Goal: Transaction & Acquisition: Purchase product/service

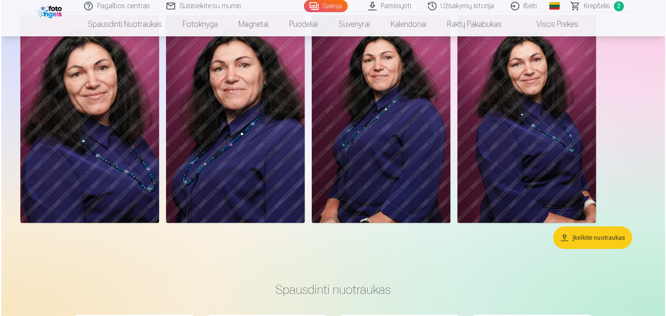
scroll to position [87, 0]
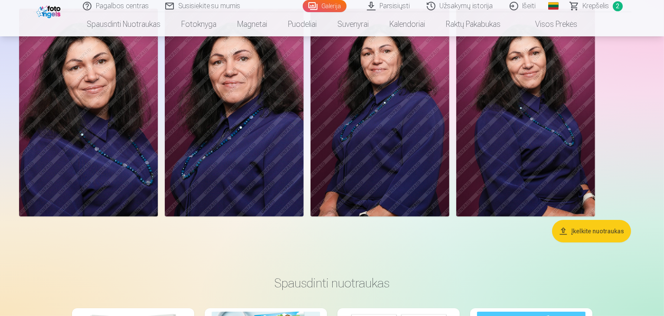
click at [303, 156] on img at bounding box center [234, 113] width 139 height 208
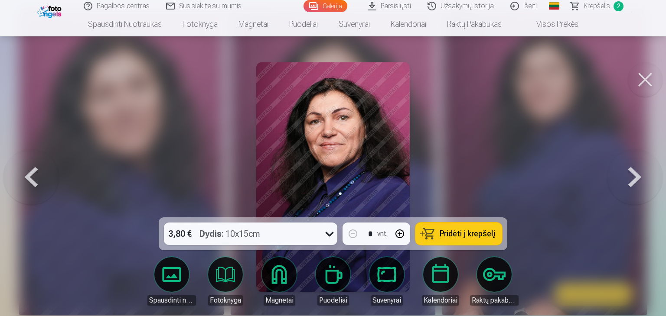
click at [441, 235] on span "Pridėti į krepšelį" at bounding box center [467, 234] width 55 height 8
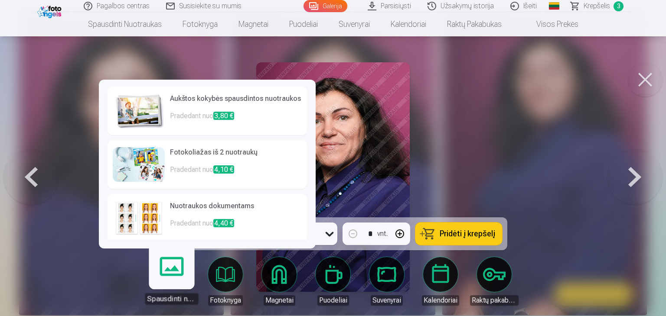
click at [141, 209] on img at bounding box center [139, 218] width 52 height 35
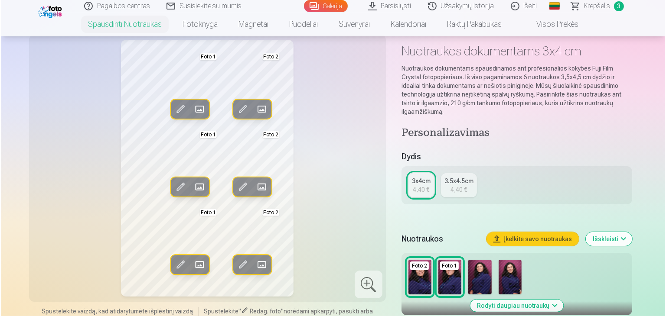
scroll to position [43, 0]
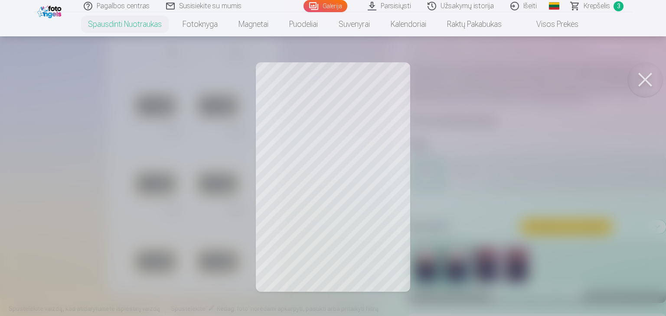
click at [642, 79] on button at bounding box center [645, 79] width 35 height 35
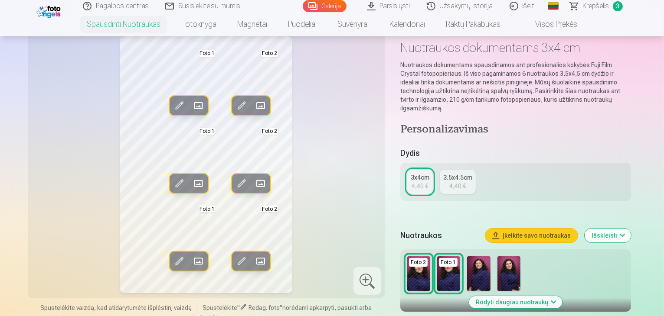
click at [172, 104] on span at bounding box center [179, 106] width 14 height 14
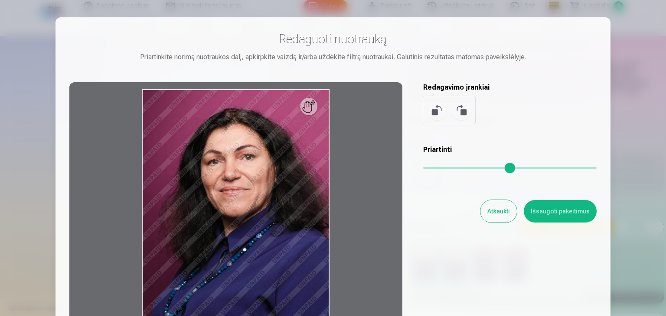
click at [461, 116] on button at bounding box center [461, 110] width 21 height 21
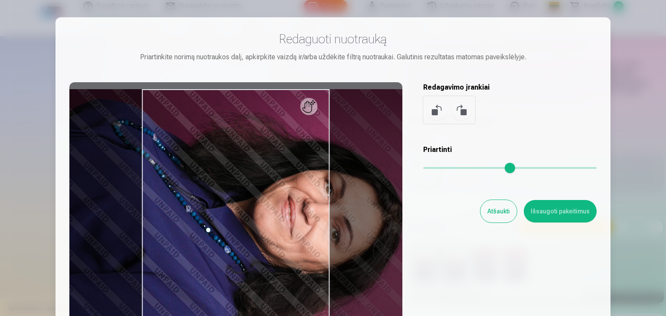
click at [437, 116] on button at bounding box center [437, 110] width 21 height 21
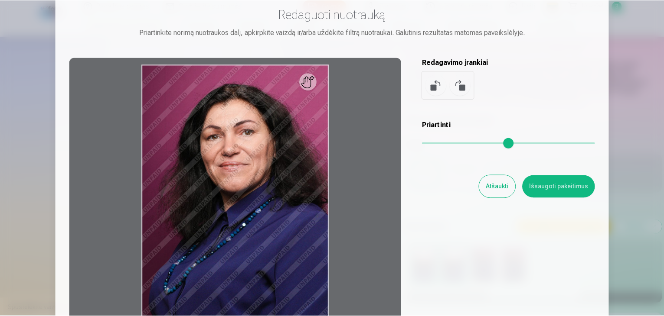
scroll to position [0, 0]
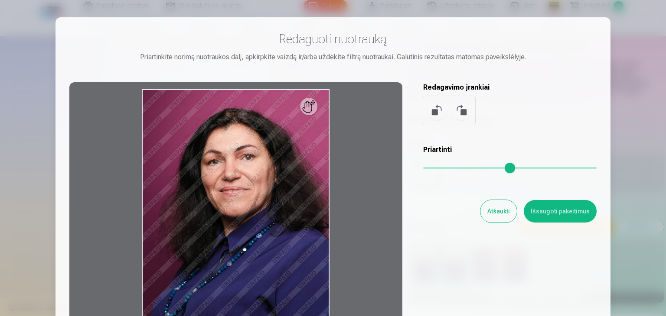
click at [510, 210] on button "Atšaukti" at bounding box center [498, 211] width 36 height 23
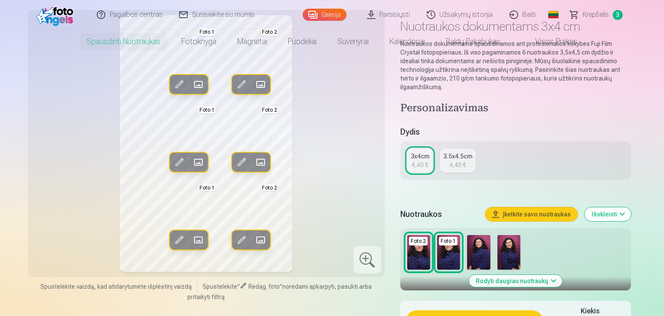
scroll to position [87, 0]
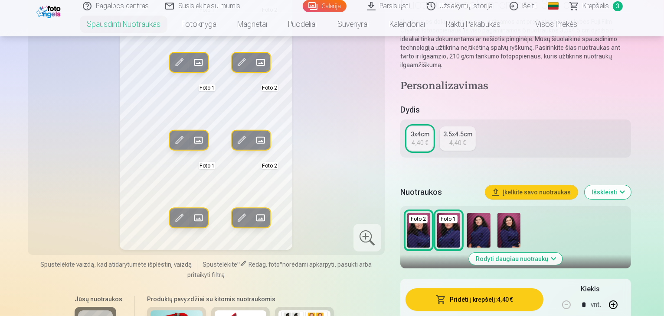
click at [487, 226] on img at bounding box center [478, 230] width 23 height 35
click at [172, 56] on span at bounding box center [179, 62] width 14 height 14
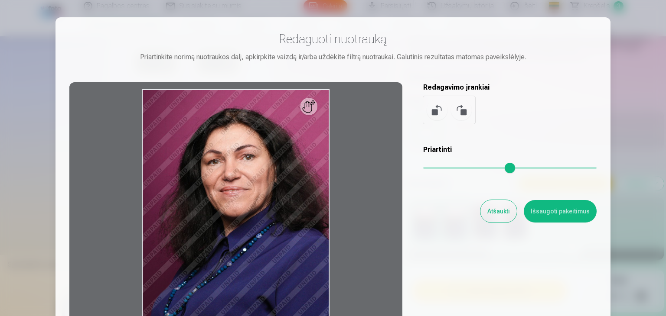
click at [562, 212] on button "Išsaugoti pakeitimus" at bounding box center [560, 211] width 73 height 23
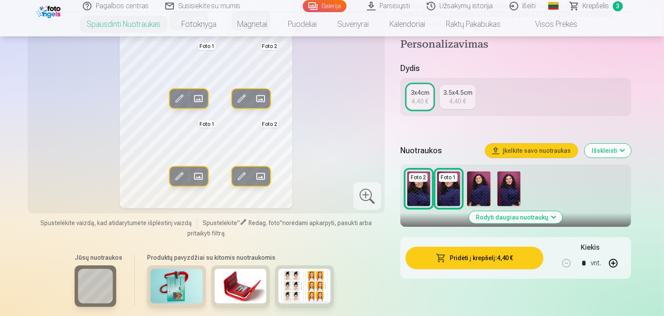
scroll to position [130, 0]
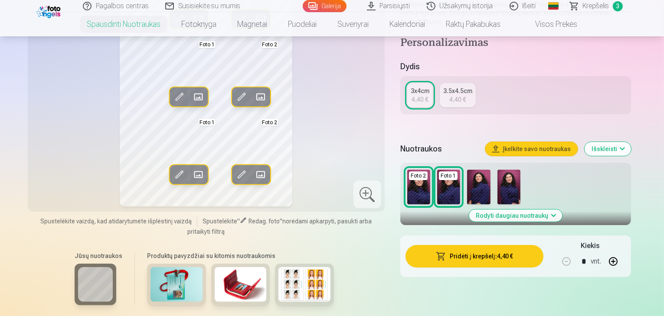
click at [488, 174] on img at bounding box center [478, 187] width 23 height 35
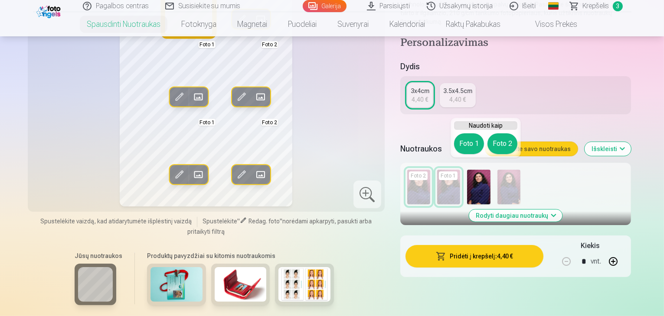
click at [461, 138] on button "Foto 1" at bounding box center [469, 144] width 30 height 21
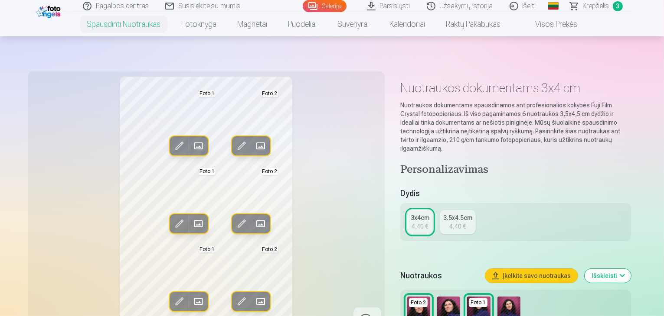
scroll to position [0, 0]
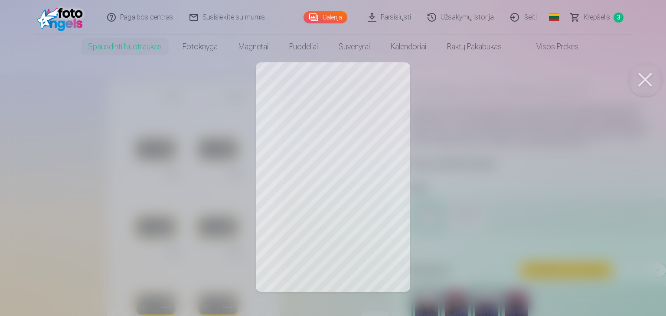
click at [291, 114] on div at bounding box center [333, 158] width 666 height 316
click at [206, 101] on div at bounding box center [333, 158] width 666 height 316
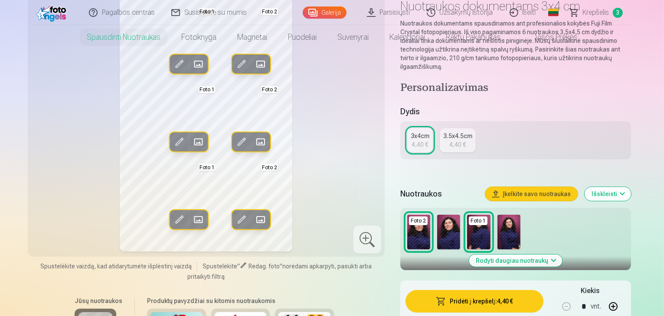
scroll to position [130, 0]
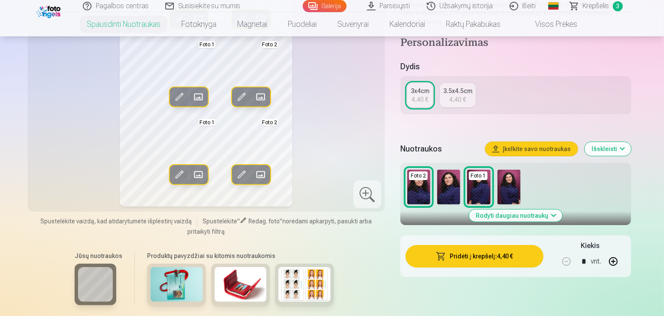
click at [515, 179] on img at bounding box center [508, 187] width 23 height 35
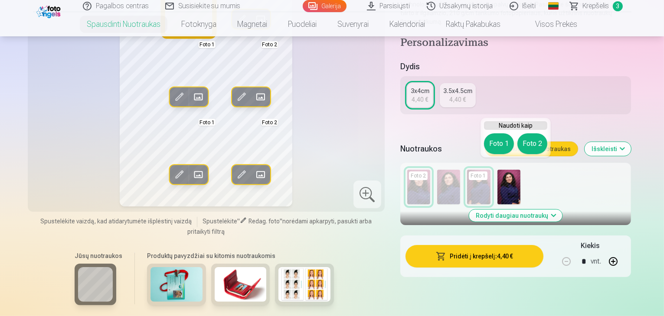
click at [496, 141] on button "Foto 1" at bounding box center [499, 144] width 30 height 21
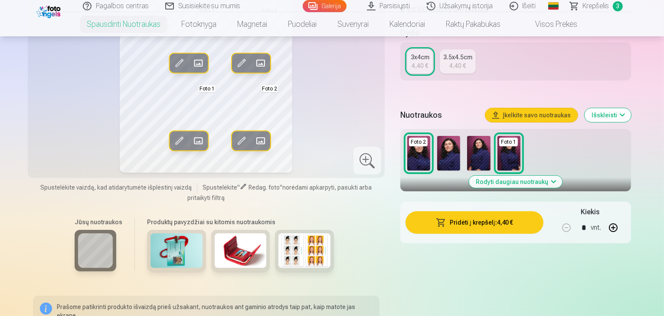
scroll to position [173, 0]
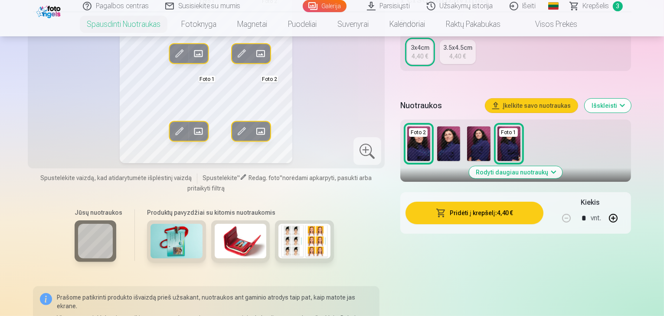
click at [479, 134] on img at bounding box center [478, 144] width 23 height 35
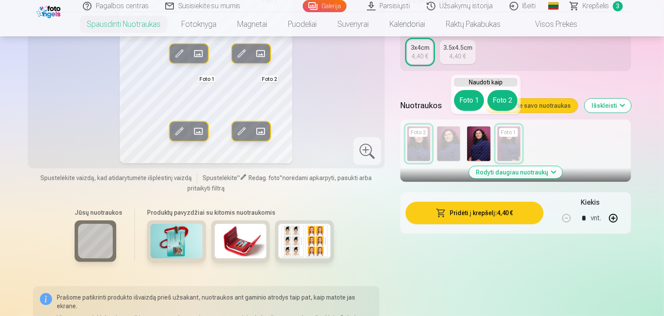
click at [468, 101] on button "Foto 1" at bounding box center [469, 100] width 30 height 21
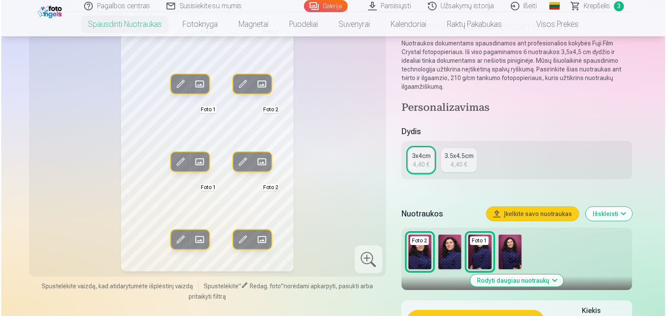
scroll to position [43, 0]
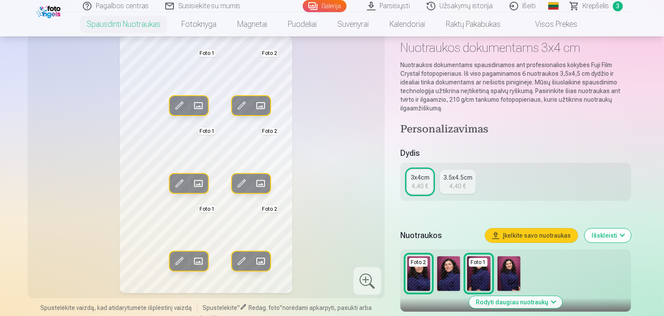
click at [172, 107] on span at bounding box center [179, 106] width 14 height 14
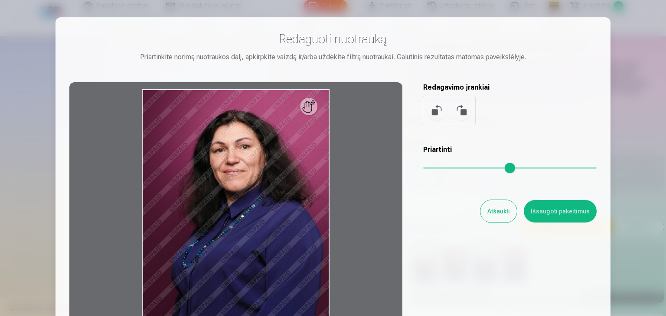
click at [475, 168] on input "range" at bounding box center [509, 168] width 173 height 2
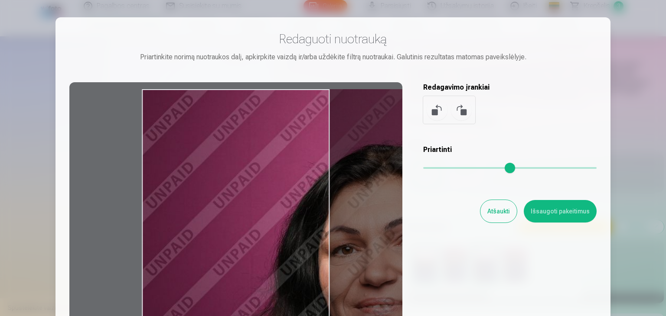
drag, startPoint x: 268, startPoint y: 152, endPoint x: 321, endPoint y: 157, distance: 53.1
click at [321, 157] on div at bounding box center [235, 218] width 333 height 272
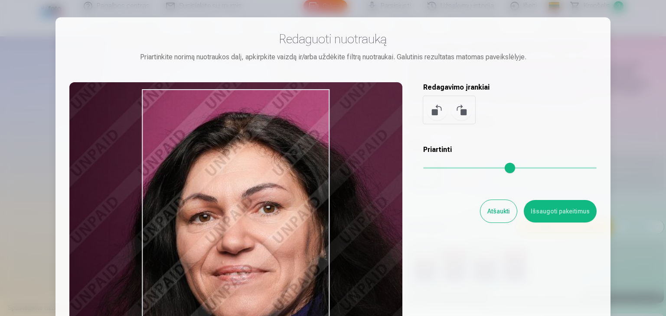
drag, startPoint x: 364, startPoint y: 153, endPoint x: 222, endPoint y: 121, distance: 146.3
click at [222, 121] on div at bounding box center [235, 218] width 333 height 272
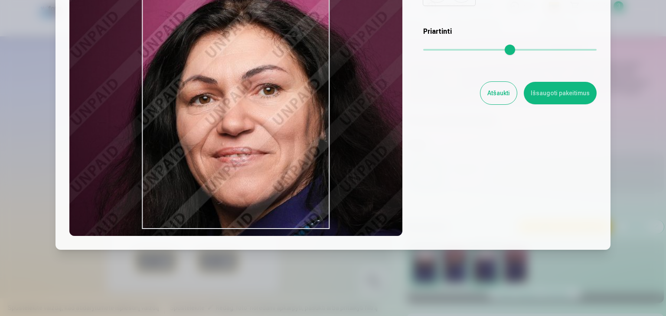
scroll to position [121, 0]
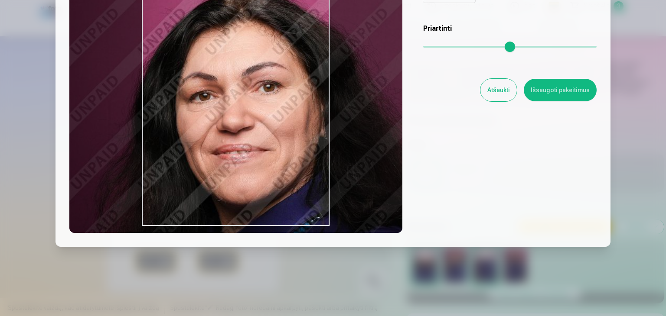
click at [453, 46] on input "range" at bounding box center [509, 47] width 173 height 2
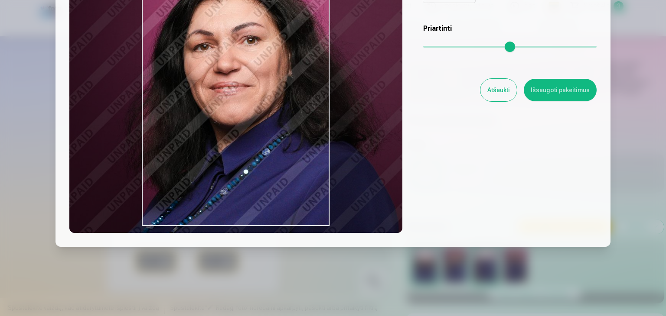
drag, startPoint x: 253, startPoint y: 91, endPoint x: 304, endPoint y: 91, distance: 50.7
click at [309, 85] on div at bounding box center [235, 97] width 333 height 272
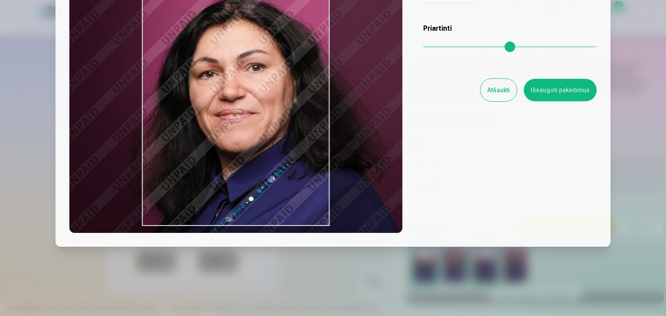
drag, startPoint x: 246, startPoint y: 74, endPoint x: 252, endPoint y: 102, distance: 28.4
click at [252, 102] on div at bounding box center [235, 97] width 333 height 272
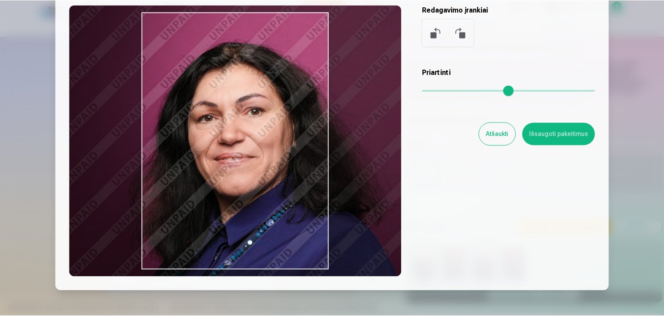
scroll to position [78, 0]
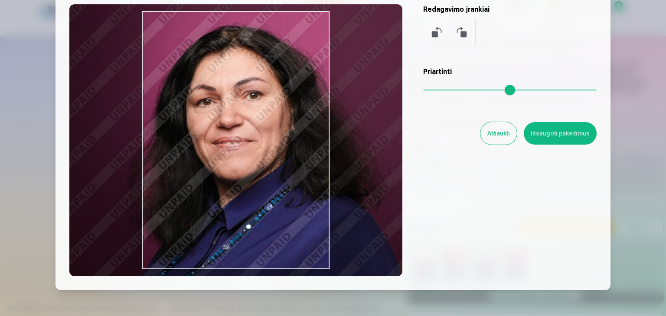
type input "****"
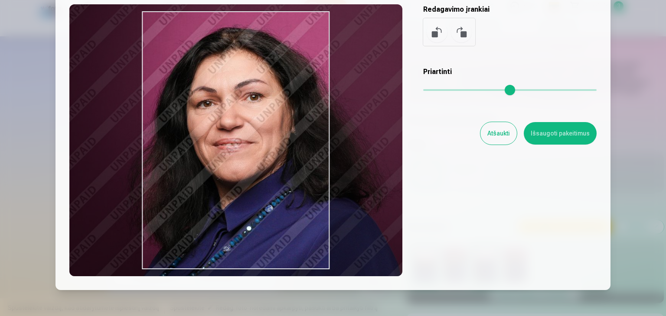
drag, startPoint x: 253, startPoint y: 121, endPoint x: 251, endPoint y: 104, distance: 16.1
click at [251, 104] on div at bounding box center [235, 140] width 333 height 272
click at [552, 139] on button "Išsaugoti pakeitimus" at bounding box center [560, 133] width 73 height 23
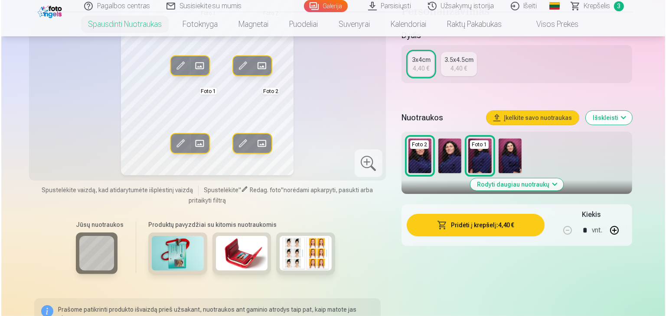
scroll to position [173, 0]
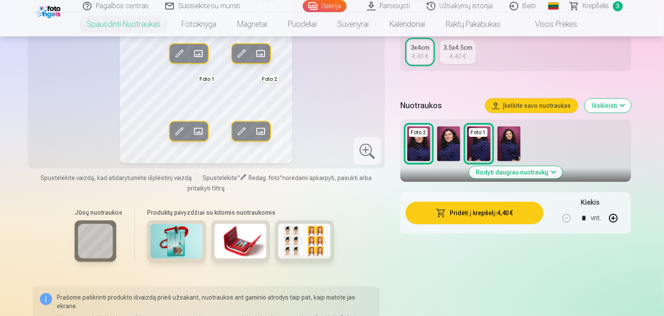
click at [515, 208] on button "Pridėti į krepšelį : 4,40 €" at bounding box center [474, 213] width 138 height 23
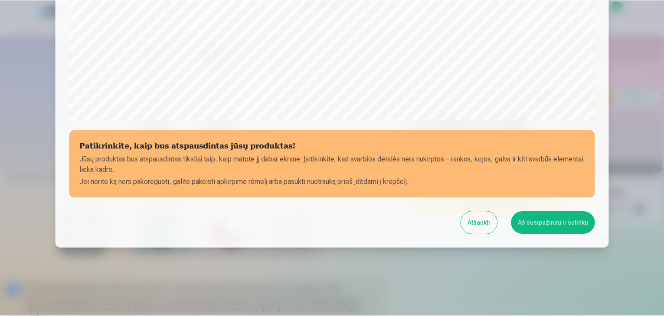
scroll to position [308, 0]
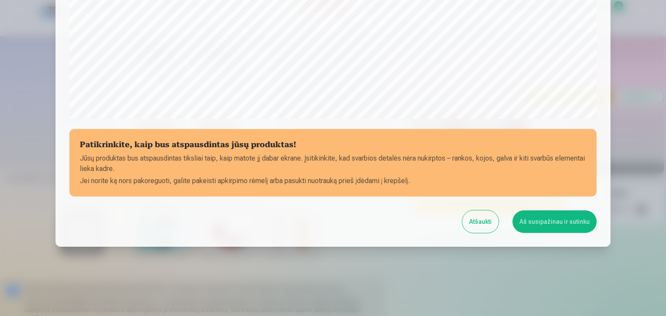
click at [555, 222] on button "Aš susipažinau ir sutinku" at bounding box center [554, 222] width 84 height 23
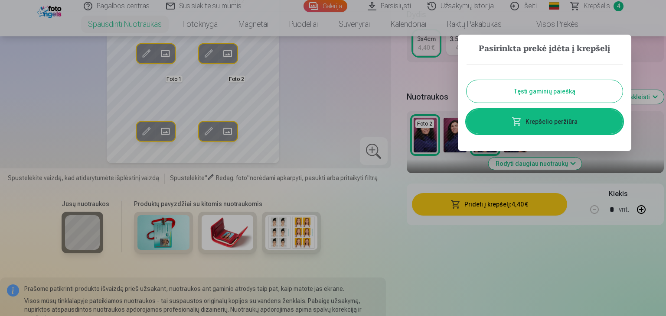
click at [510, 120] on link "Krepšelio peržiūra" at bounding box center [545, 122] width 156 height 24
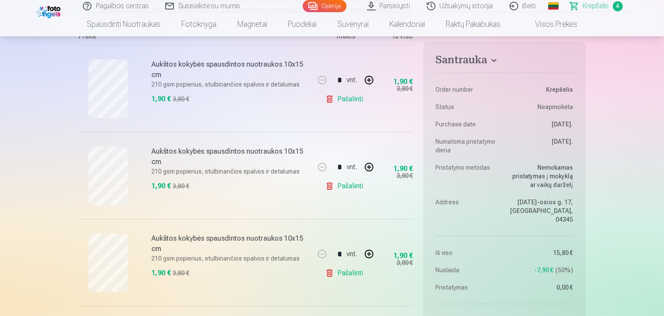
scroll to position [173, 0]
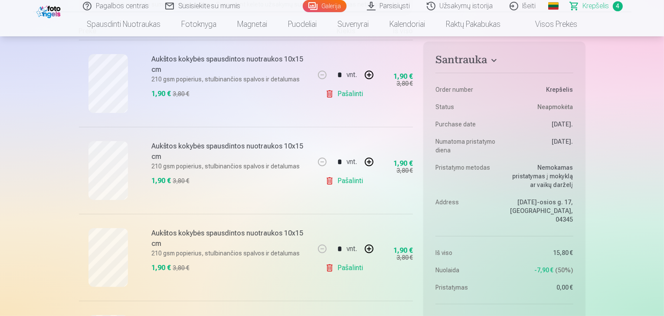
click at [345, 268] on link "Pašalinti" at bounding box center [345, 268] width 41 height 17
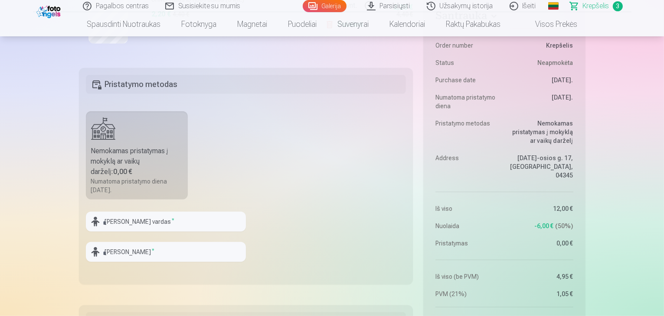
scroll to position [434, 0]
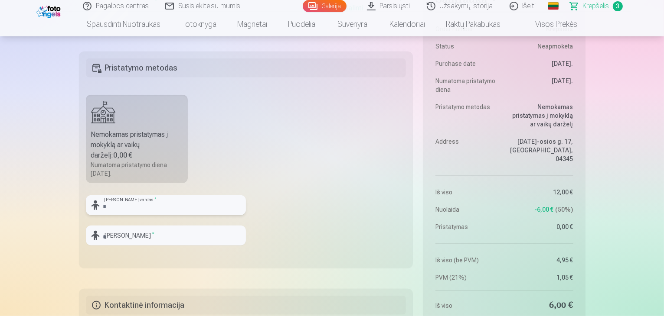
click at [144, 204] on input "text" at bounding box center [166, 206] width 160 height 20
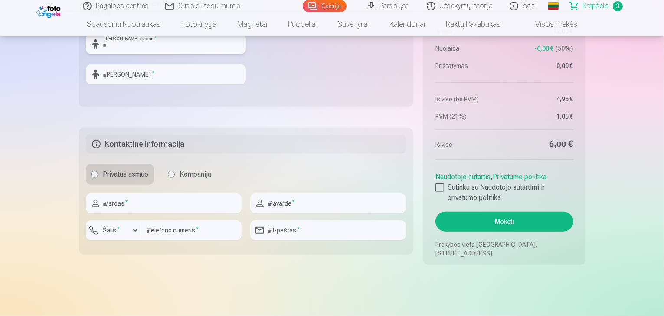
scroll to position [607, 0]
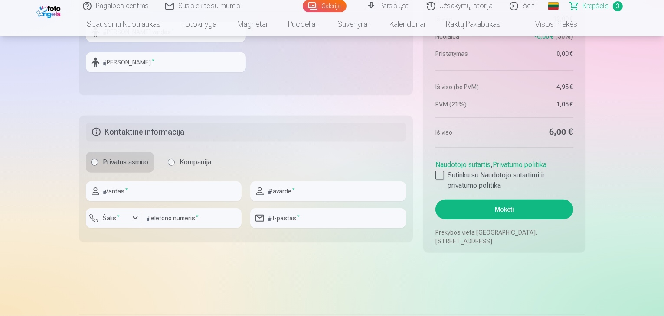
click at [498, 209] on button "Mokėti" at bounding box center [503, 210] width 137 height 20
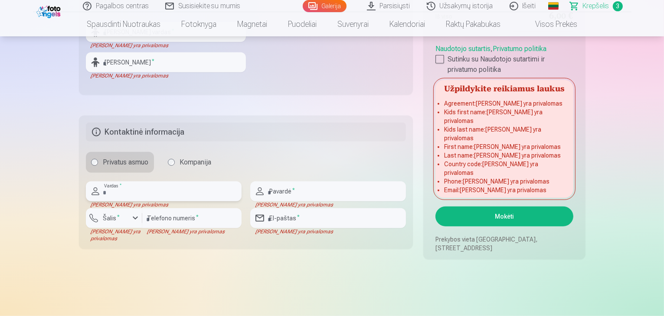
click at [114, 191] on input "text" at bounding box center [164, 192] width 156 height 20
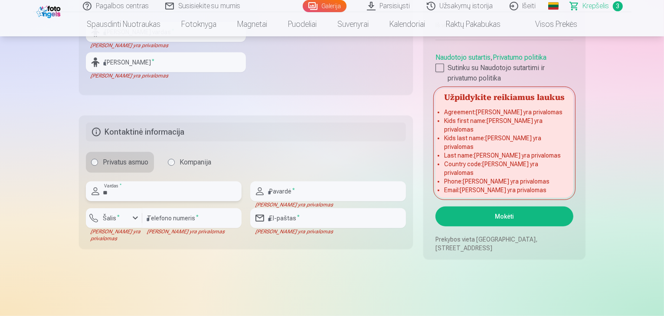
type input "*"
type input "******"
click at [277, 188] on input "text" at bounding box center [328, 192] width 156 height 20
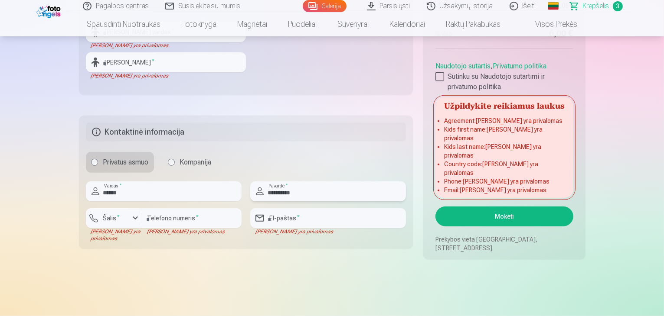
click at [305, 195] on input "**********" at bounding box center [328, 192] width 156 height 20
type input "**********"
click at [181, 218] on input "number" at bounding box center [191, 219] width 99 height 20
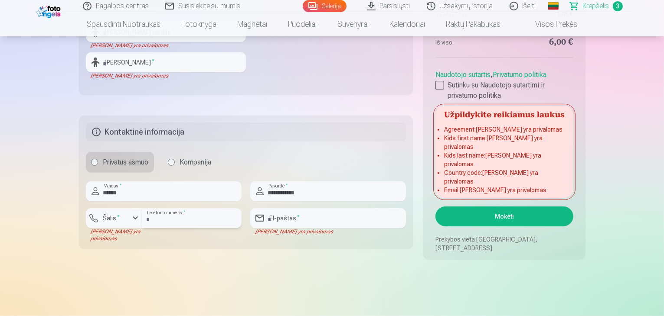
type input "*********"
click at [295, 218] on input "email" at bounding box center [328, 219] width 156 height 20
type input "**********"
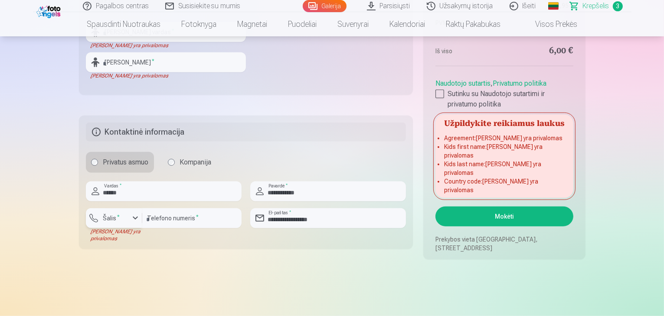
click at [122, 217] on label "Šalis *" at bounding box center [112, 218] width 24 height 9
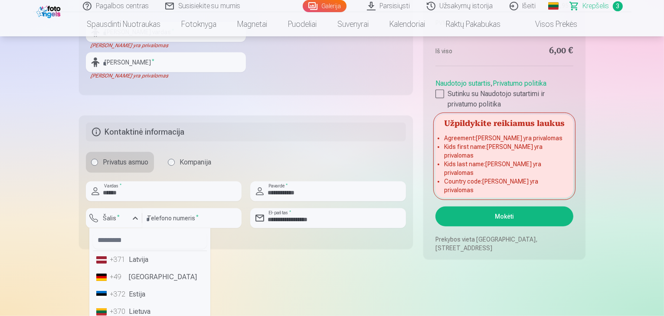
scroll to position [611, 0]
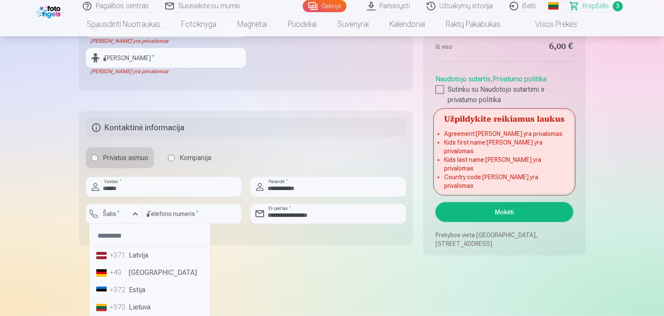
click at [135, 312] on li "+370 Lietuva" at bounding box center [150, 307] width 114 height 17
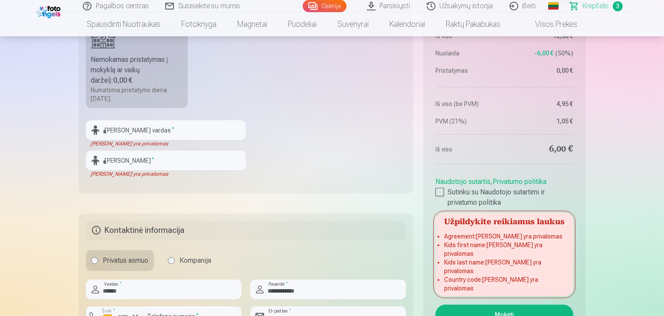
scroll to position [481, 0]
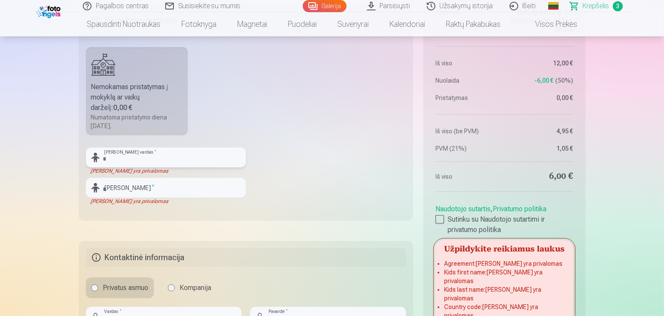
click at [126, 151] on input "text" at bounding box center [166, 158] width 160 height 20
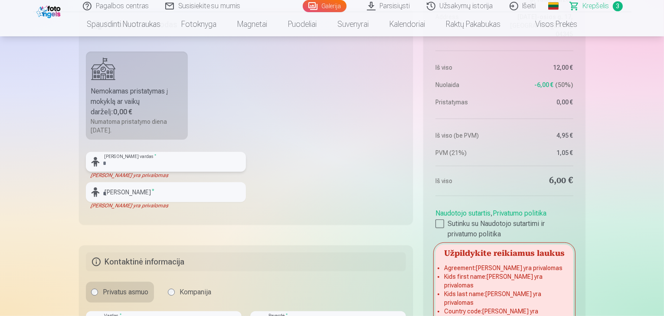
scroll to position [694, 0]
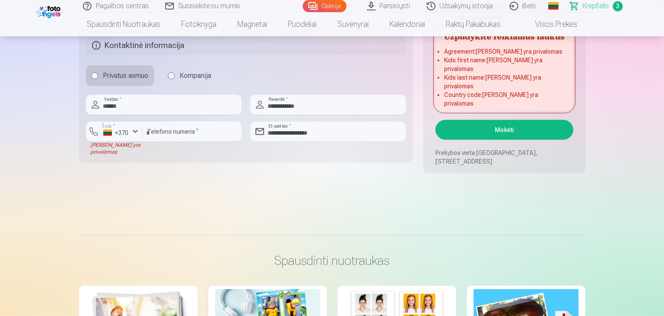
click at [482, 130] on button "Mokėti" at bounding box center [503, 130] width 137 height 20
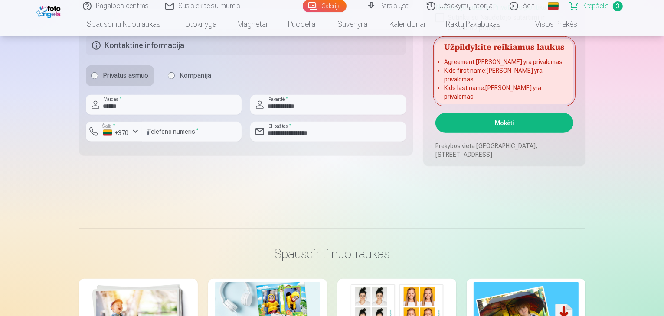
click at [487, 122] on button "Mokėti" at bounding box center [503, 123] width 137 height 20
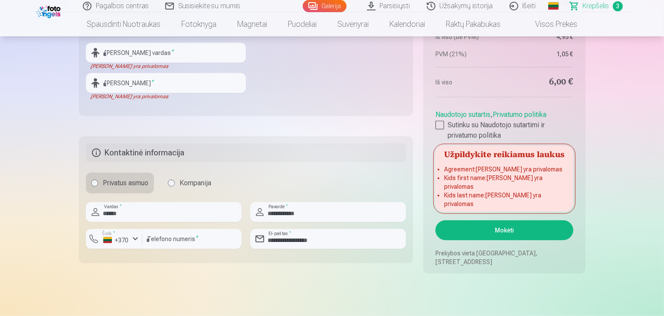
scroll to position [564, 0]
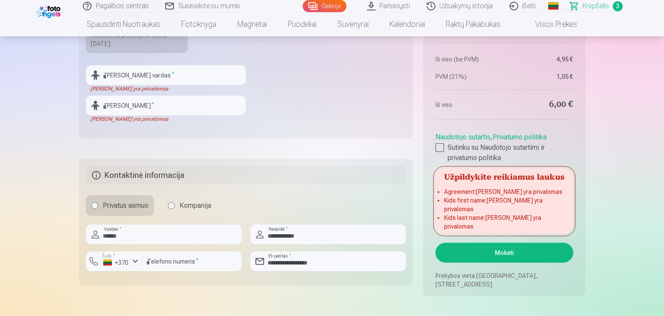
click at [437, 152] on div at bounding box center [439, 148] width 9 height 9
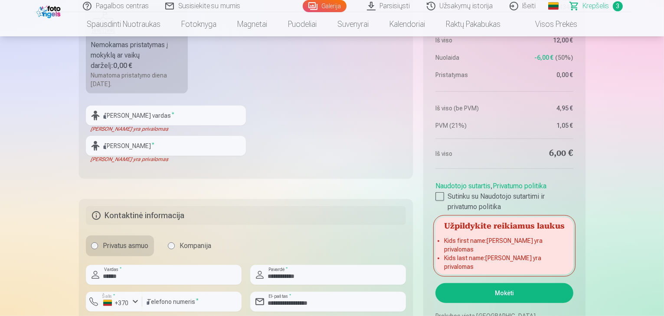
scroll to position [520, 0]
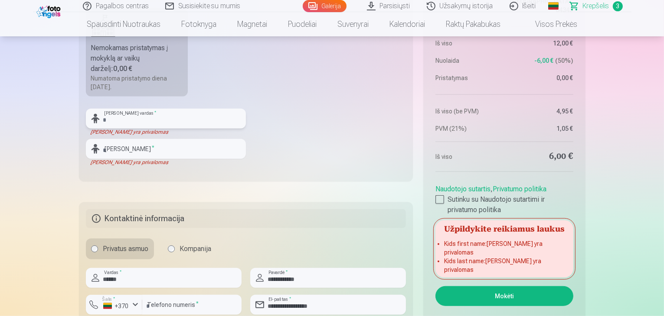
click at [118, 110] on input "text" at bounding box center [166, 119] width 160 height 20
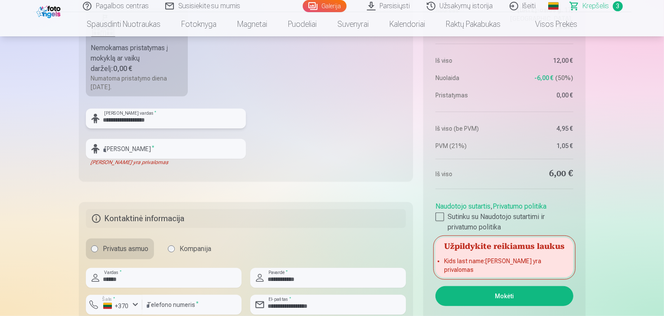
drag, startPoint x: 160, startPoint y: 119, endPoint x: 121, endPoint y: 117, distance: 39.1
click at [121, 117] on input "**********" at bounding box center [166, 119] width 160 height 20
type input "******"
click at [113, 148] on input "text" at bounding box center [166, 149] width 160 height 20
paste input "**********"
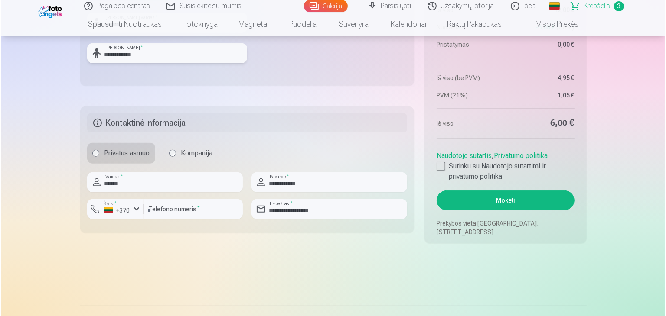
scroll to position [607, 0]
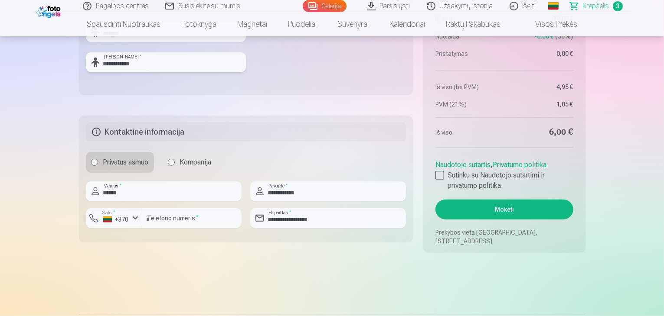
type input "**********"
click at [496, 211] on button "Mokėti" at bounding box center [503, 210] width 137 height 20
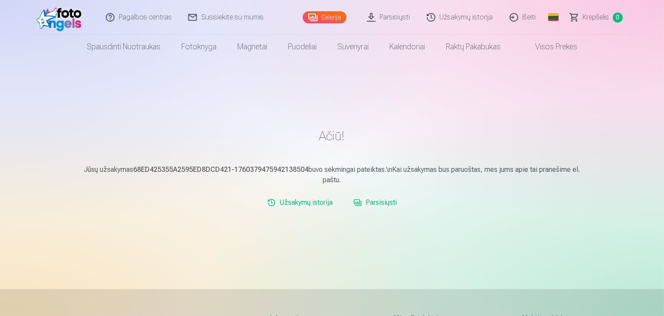
click at [529, 19] on link "Išeiti" at bounding box center [523, 17] width 43 height 35
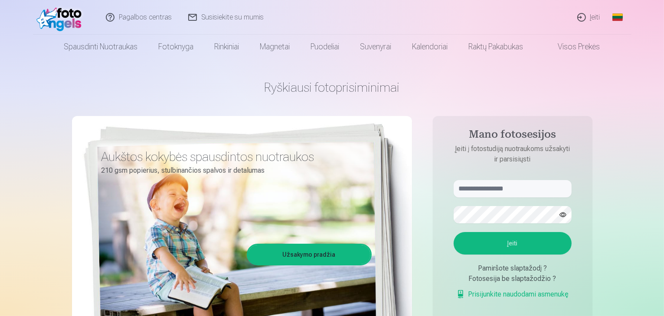
click at [589, 14] on link "Įeiti" at bounding box center [588, 17] width 39 height 35
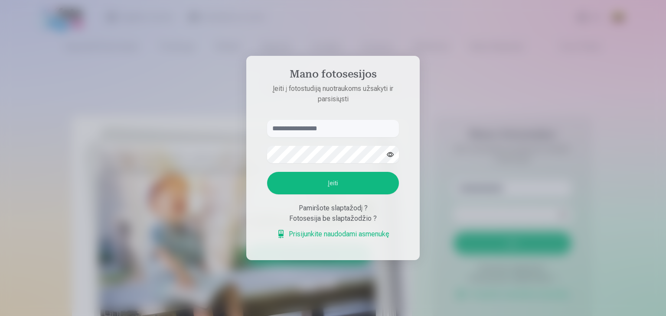
click at [293, 128] on input "text" at bounding box center [333, 128] width 132 height 17
click at [330, 134] on input "text" at bounding box center [333, 128] width 132 height 17
click at [342, 127] on input "text" at bounding box center [333, 128] width 132 height 17
type input "**********"
click at [345, 182] on button "Įeiti" at bounding box center [333, 183] width 132 height 23
